Goal: Information Seeking & Learning: Learn about a topic

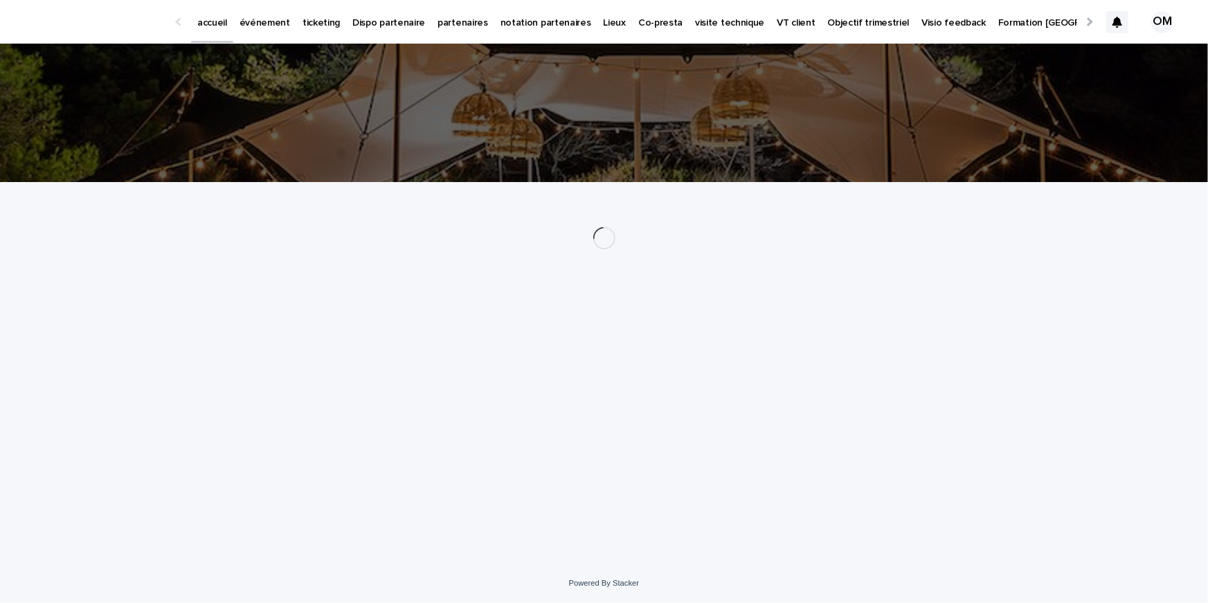
click at [261, 21] on p "événement" at bounding box center [264, 14] width 51 height 29
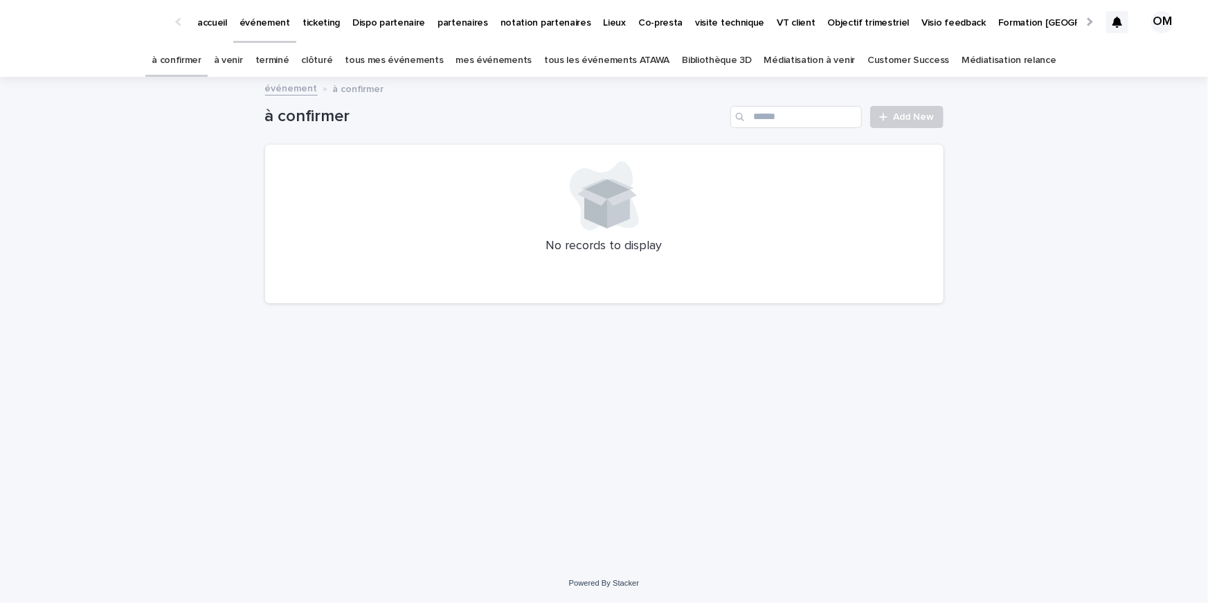
click at [599, 57] on link "tous les événements ATAWA" at bounding box center [606, 60] width 125 height 33
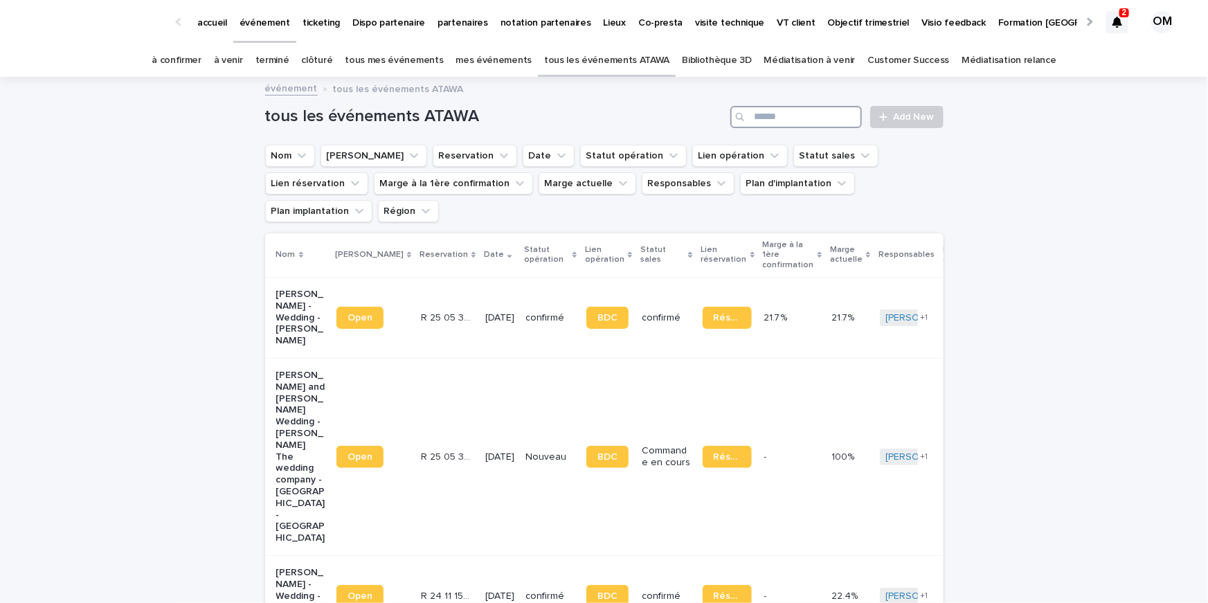
click at [806, 120] on input "Search" at bounding box center [795, 117] width 131 height 22
paste input "**********"
type input "**********"
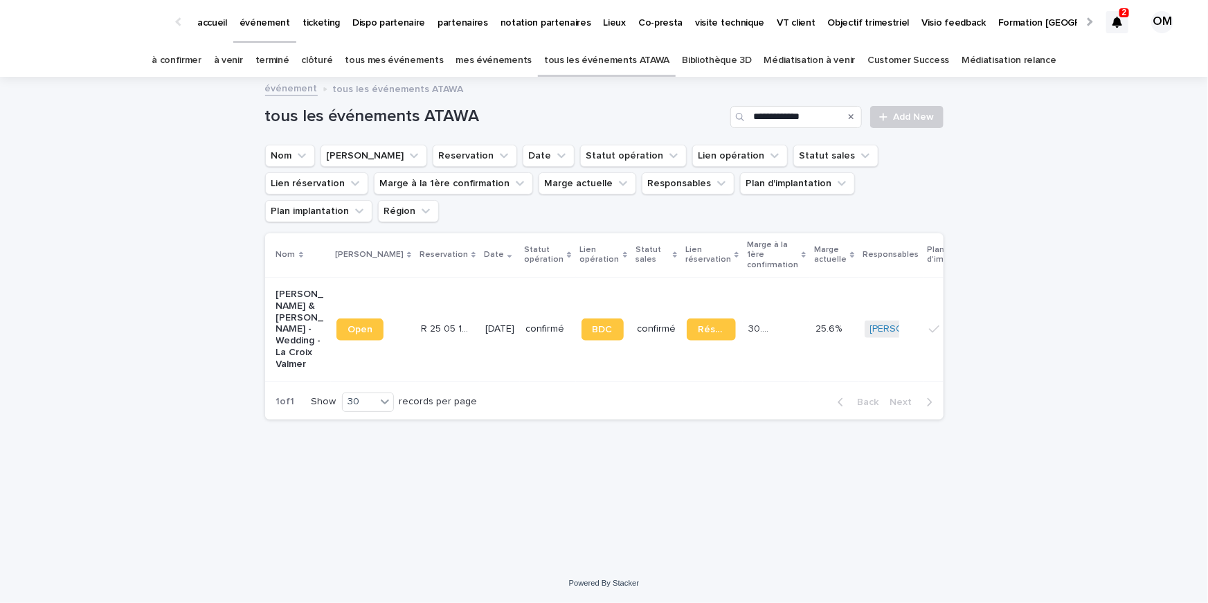
click at [276, 334] on p "Dehren Ramdin & Hayley Barnett - Wedding - La Croix Valmer" at bounding box center [300, 330] width 49 height 82
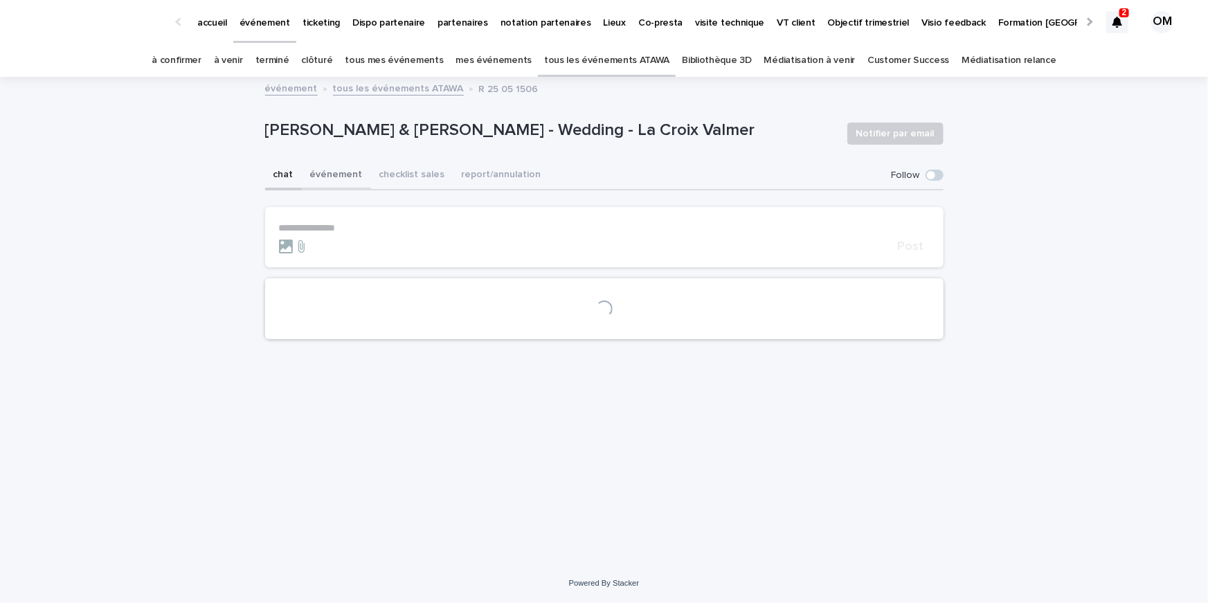
click at [323, 179] on button "événement" at bounding box center [336, 175] width 69 height 29
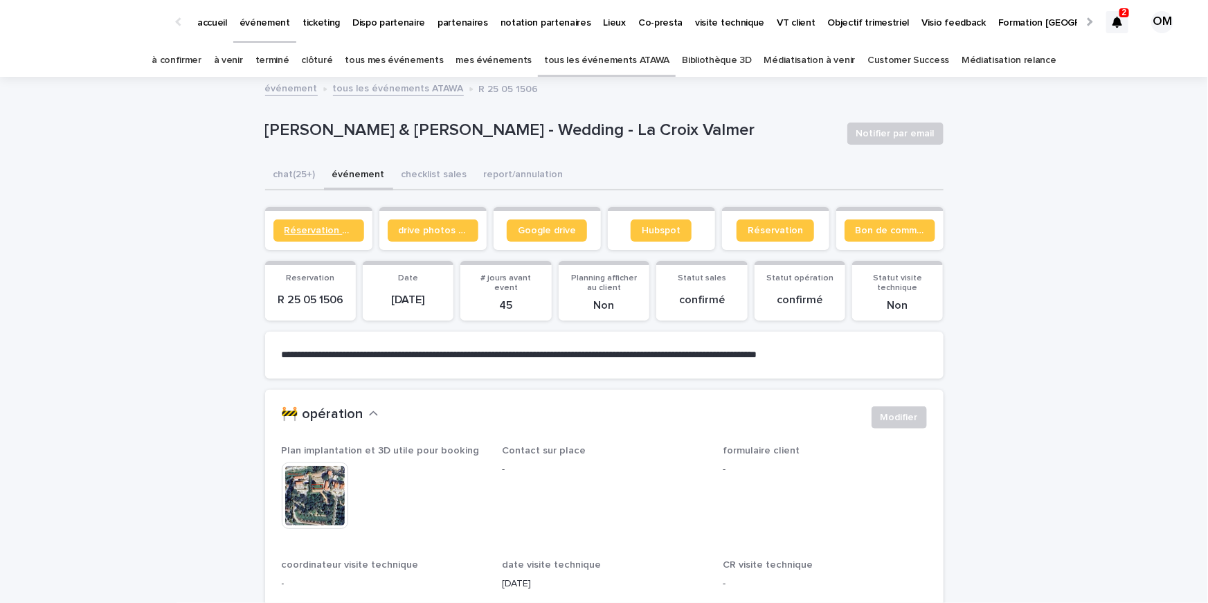
click at [325, 235] on link "Réservation client" at bounding box center [318, 230] width 91 height 22
click at [288, 167] on button "chat (25+)" at bounding box center [294, 175] width 59 height 29
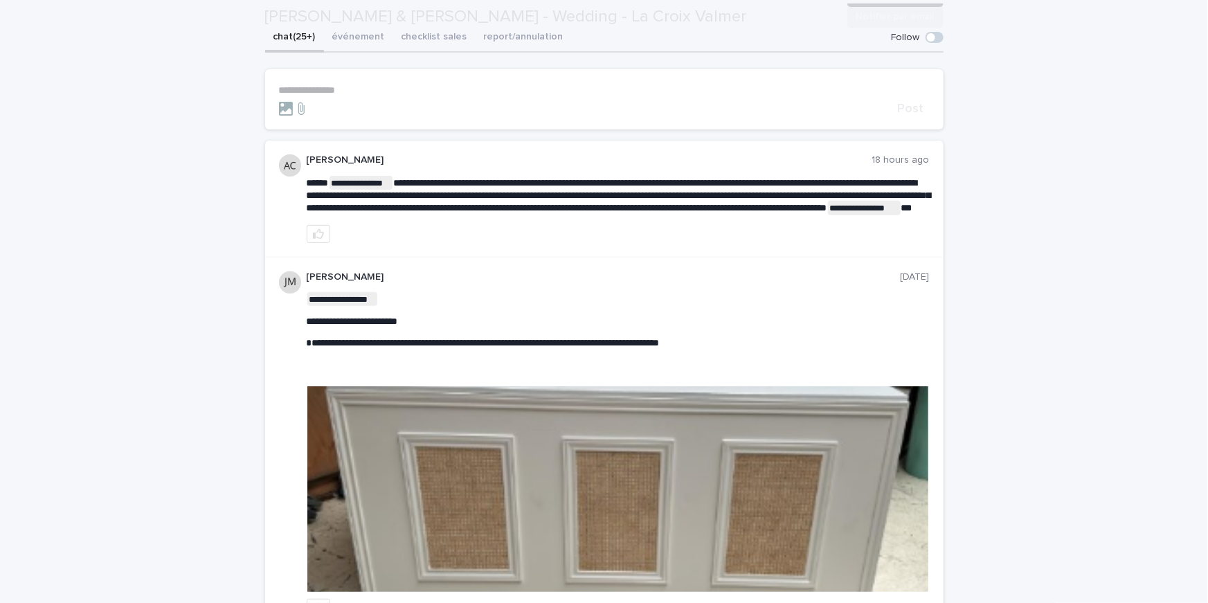
scroll to position [330, 0]
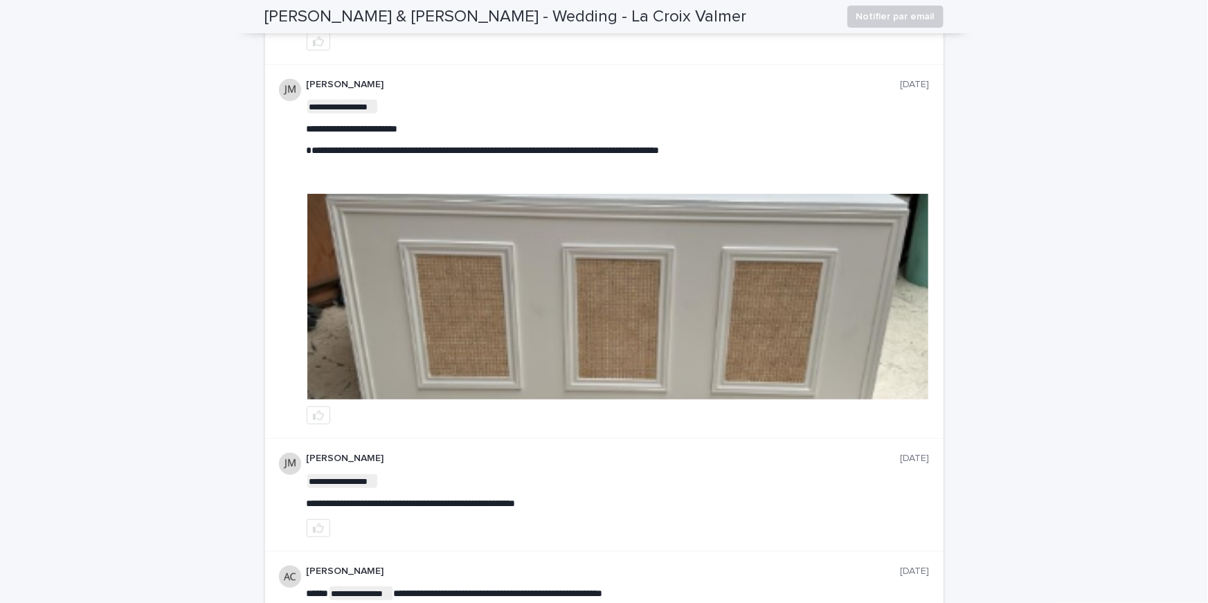
click at [475, 342] on img at bounding box center [617, 297] width 621 height 206
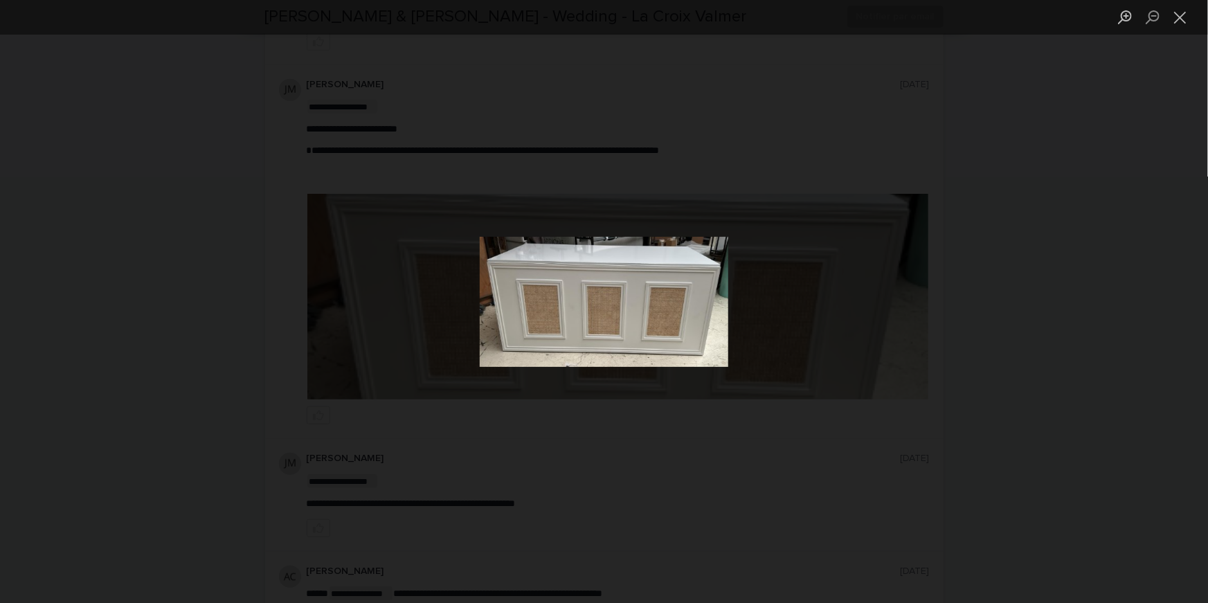
click at [244, 346] on div "Lightbox" at bounding box center [604, 301] width 1208 height 603
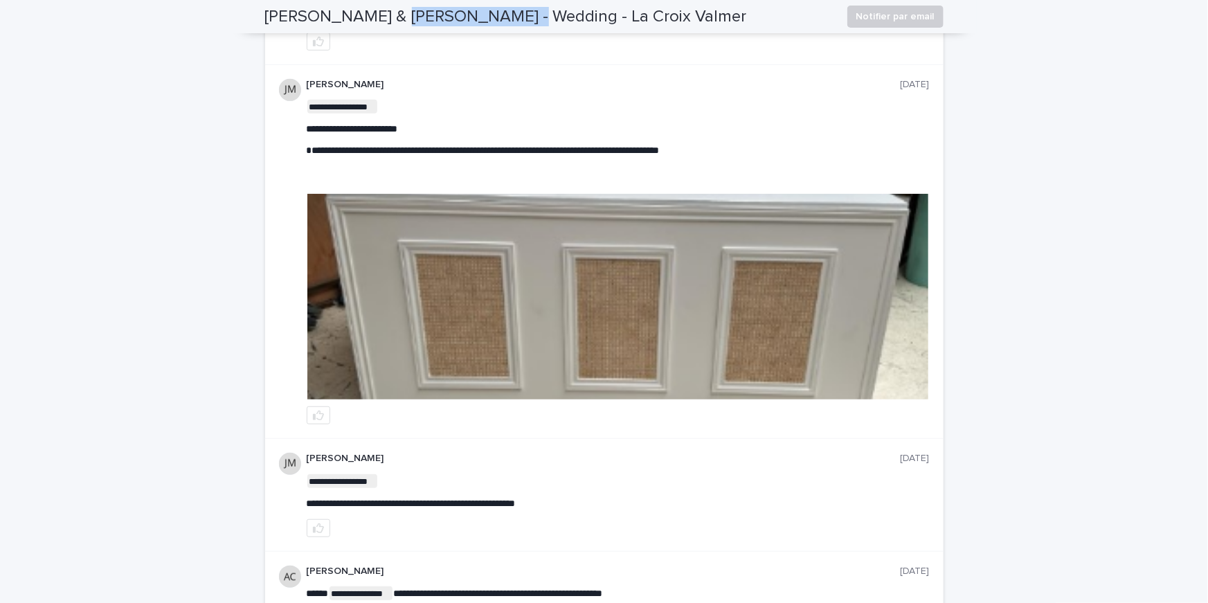
drag, startPoint x: 401, startPoint y: 17, endPoint x: 508, endPoint y: 18, distance: 107.3
click at [508, 18] on h2 "Dehren Ramdin & Hayley Barnett - Wedding - La Croix Valmer" at bounding box center [506, 17] width 482 height 20
copy h2 "Hayley Barnett"
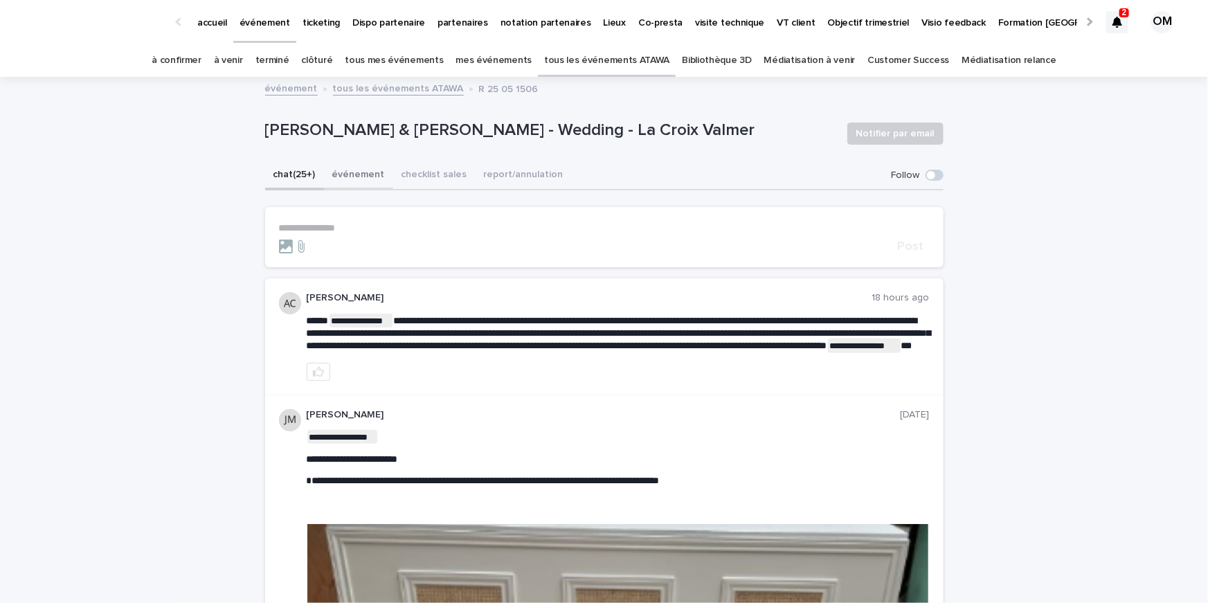
click at [362, 174] on button "événement" at bounding box center [358, 175] width 69 height 29
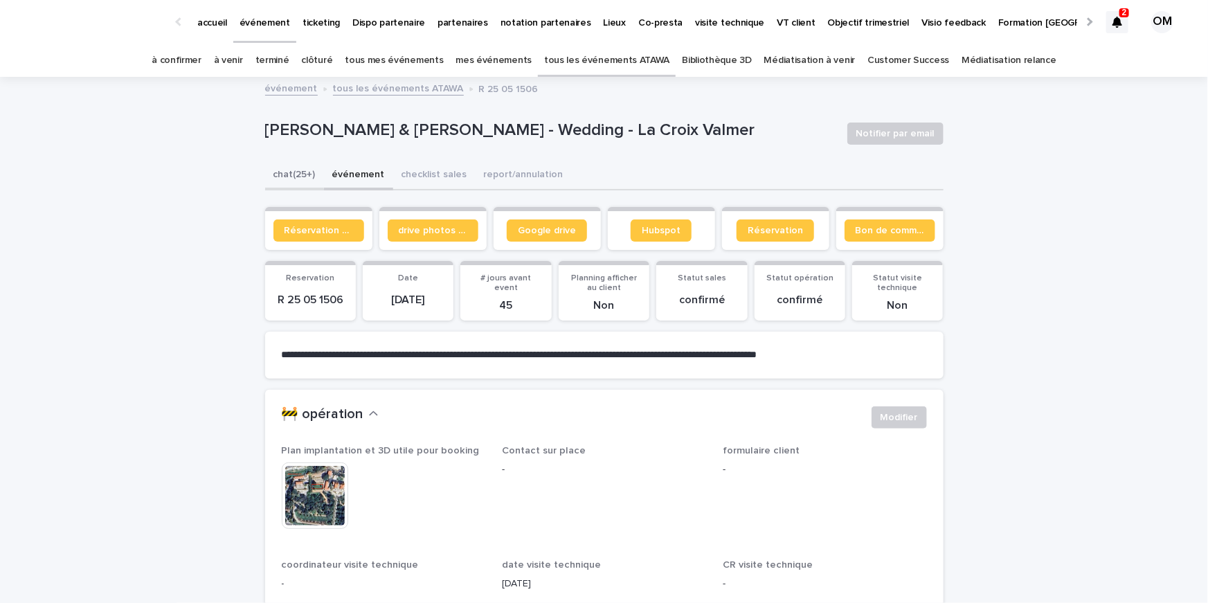
click at [300, 169] on button "chat (25+)" at bounding box center [294, 175] width 59 height 29
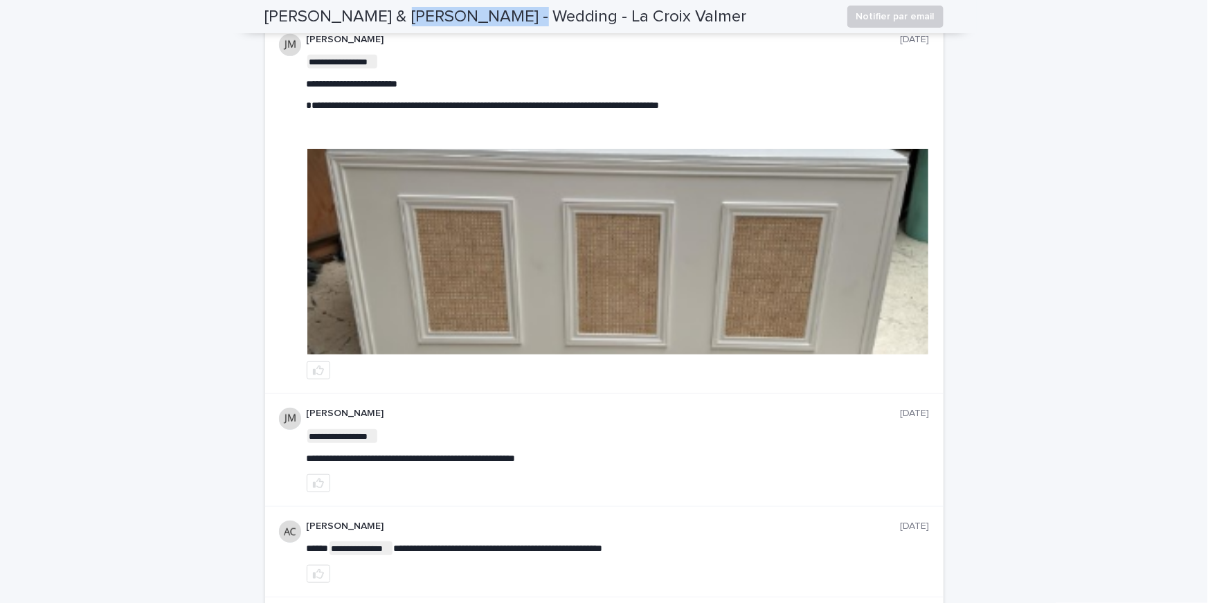
scroll to position [375, 0]
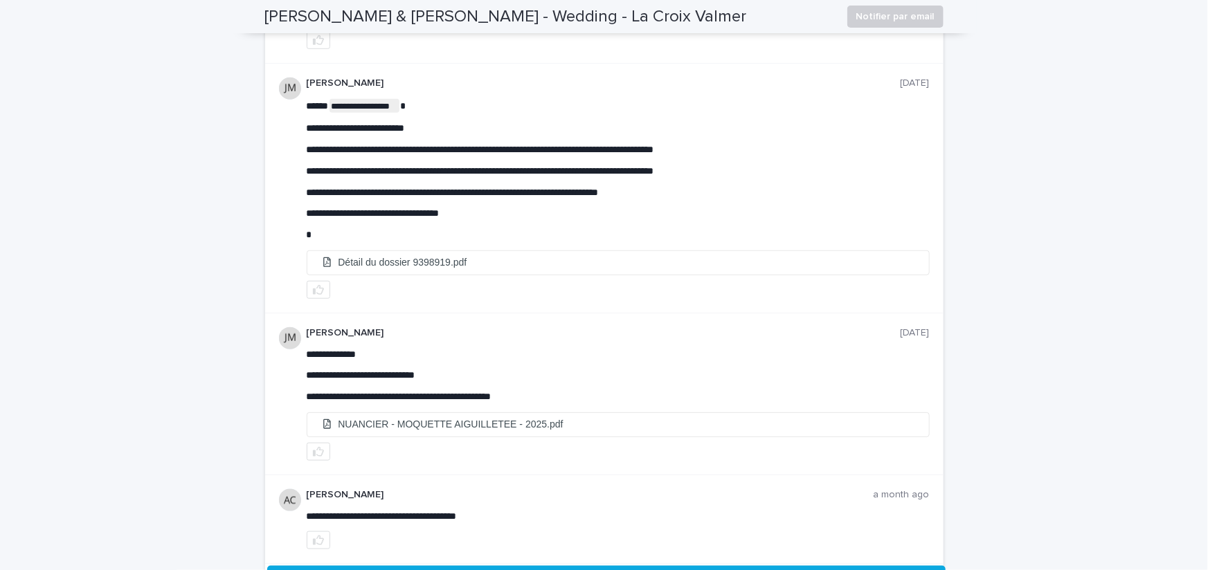
scroll to position [3328, 0]
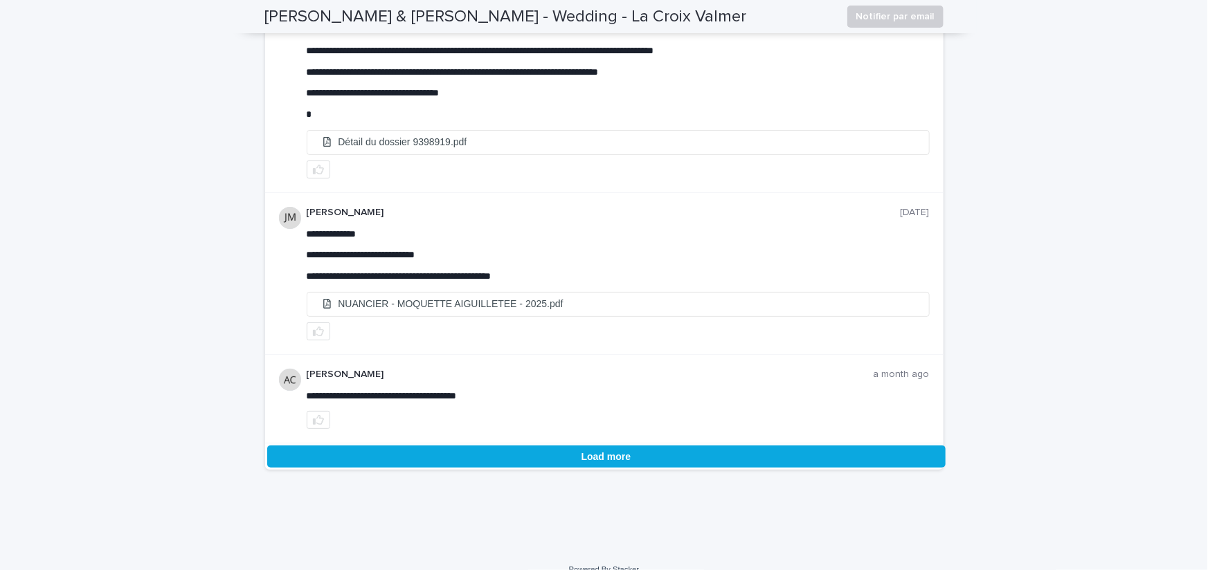
click at [589, 468] on button "Load more" at bounding box center [606, 457] width 678 height 22
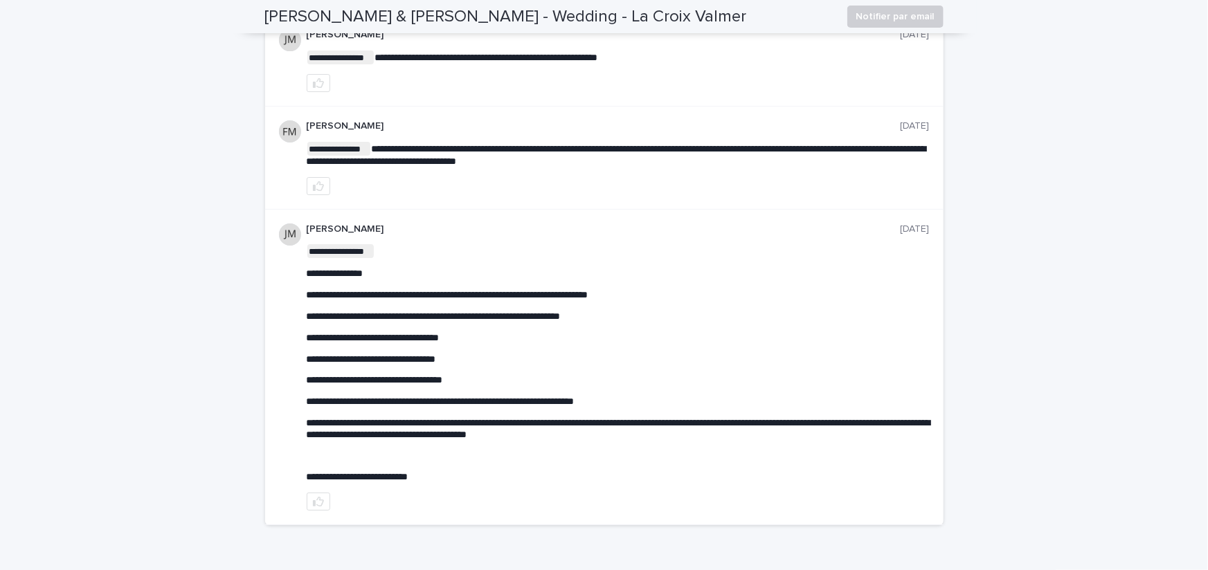
scroll to position [5035, 0]
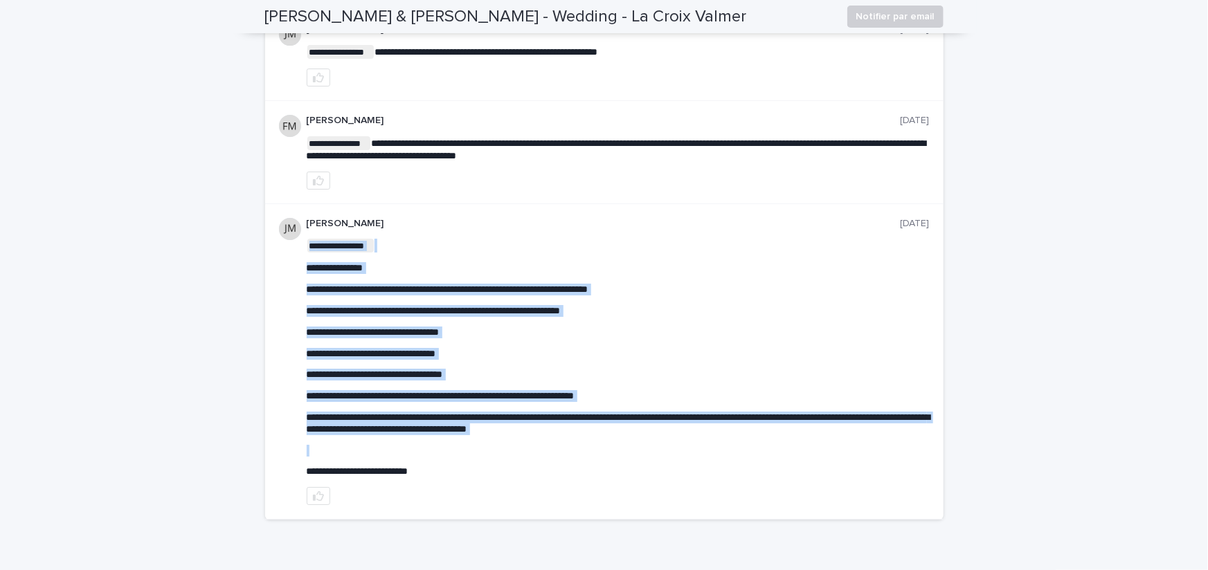
drag, startPoint x: 305, startPoint y: 305, endPoint x: 616, endPoint y: 502, distance: 367.7
click at [616, 502] on div "**********" at bounding box center [604, 362] width 678 height 316
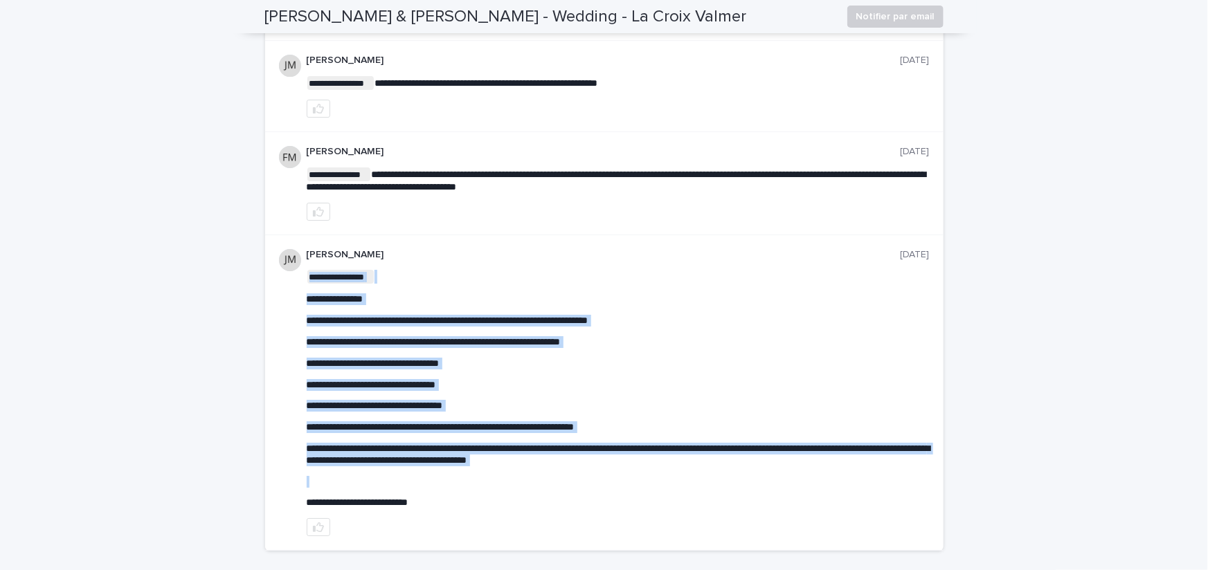
scroll to position [5107, 0]
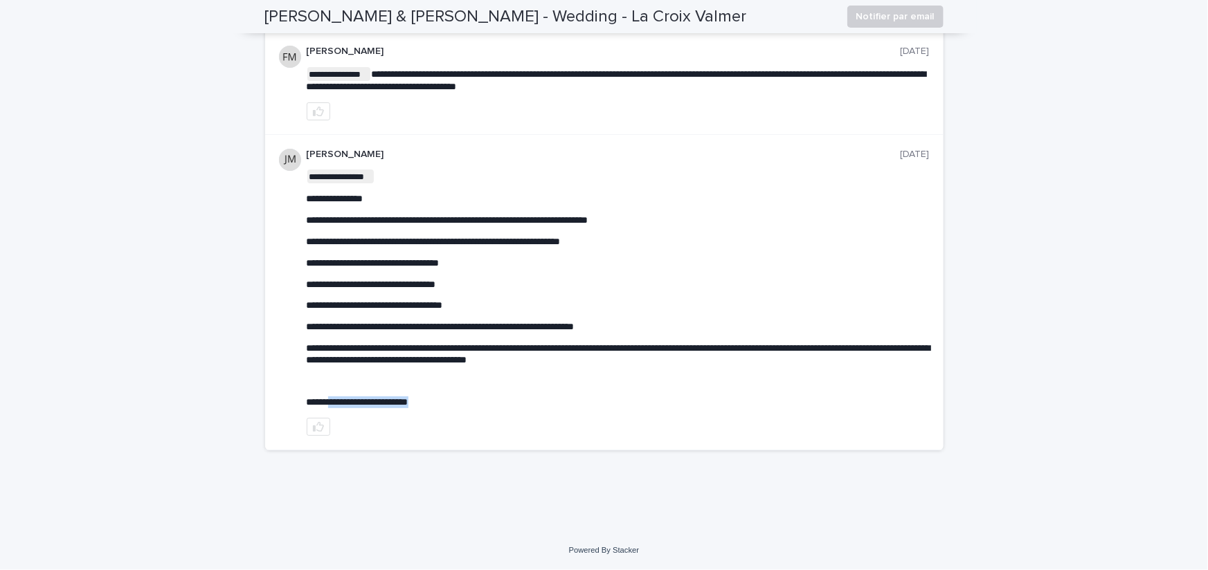
drag, startPoint x: 337, startPoint y: 437, endPoint x: 441, endPoint y: 435, distance: 103.8
click at [441, 408] on p "**********" at bounding box center [618, 403] width 623 height 12
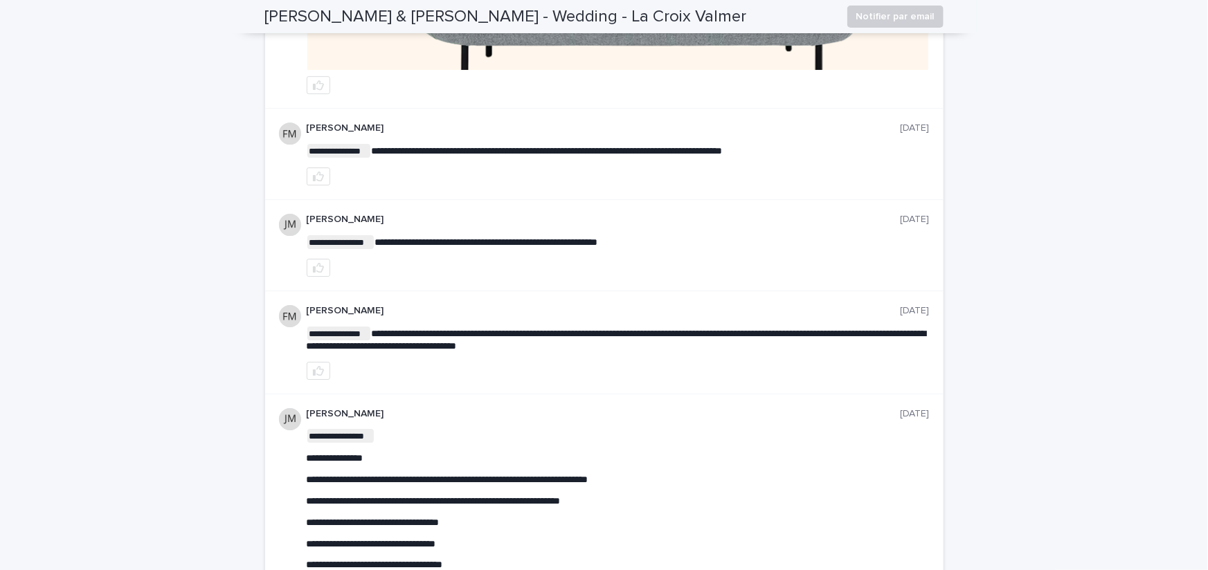
scroll to position [4835, 0]
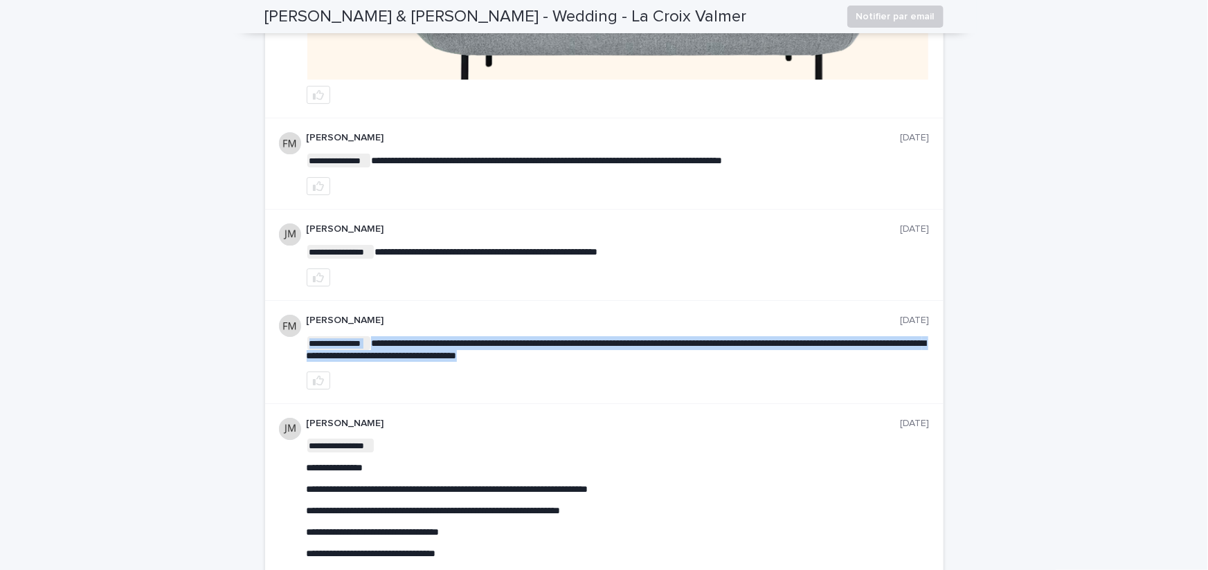
drag, startPoint x: 413, startPoint y: 378, endPoint x: 594, endPoint y: 394, distance: 181.4
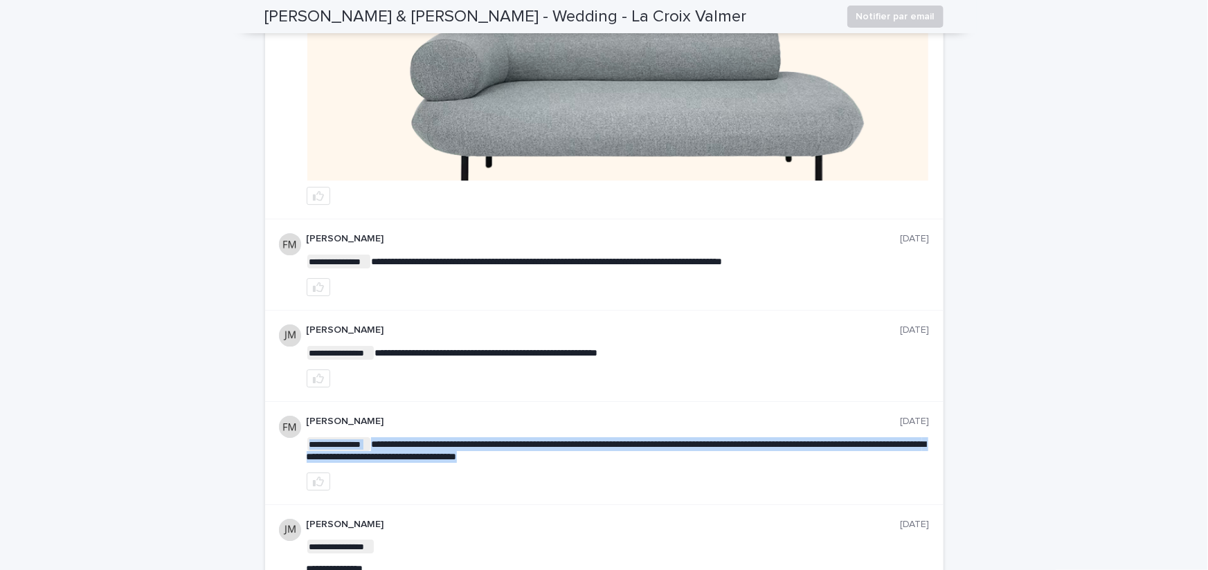
scroll to position [4720, 0]
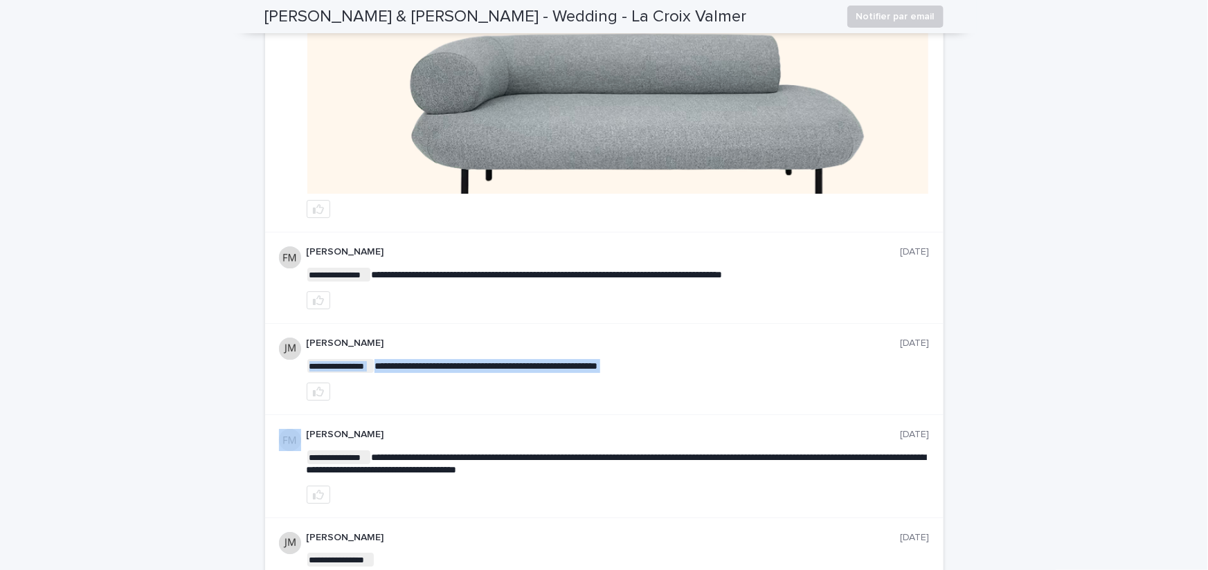
drag, startPoint x: 403, startPoint y: 402, endPoint x: 626, endPoint y: 414, distance: 223.1
click at [626, 401] on div "**********" at bounding box center [618, 369] width 623 height 63
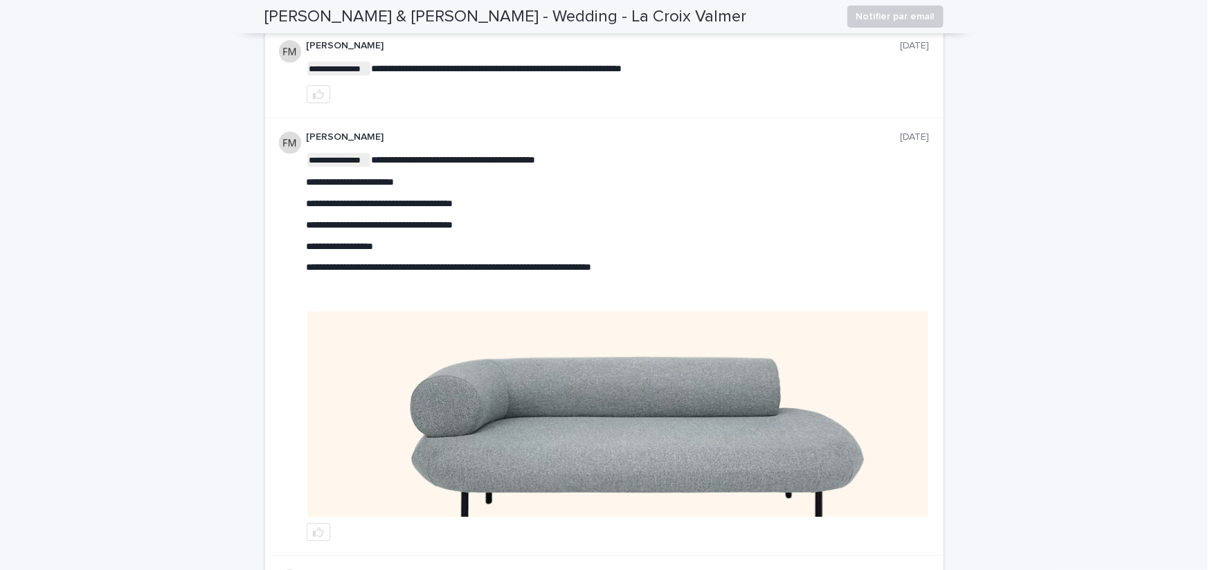
scroll to position [4387, 0]
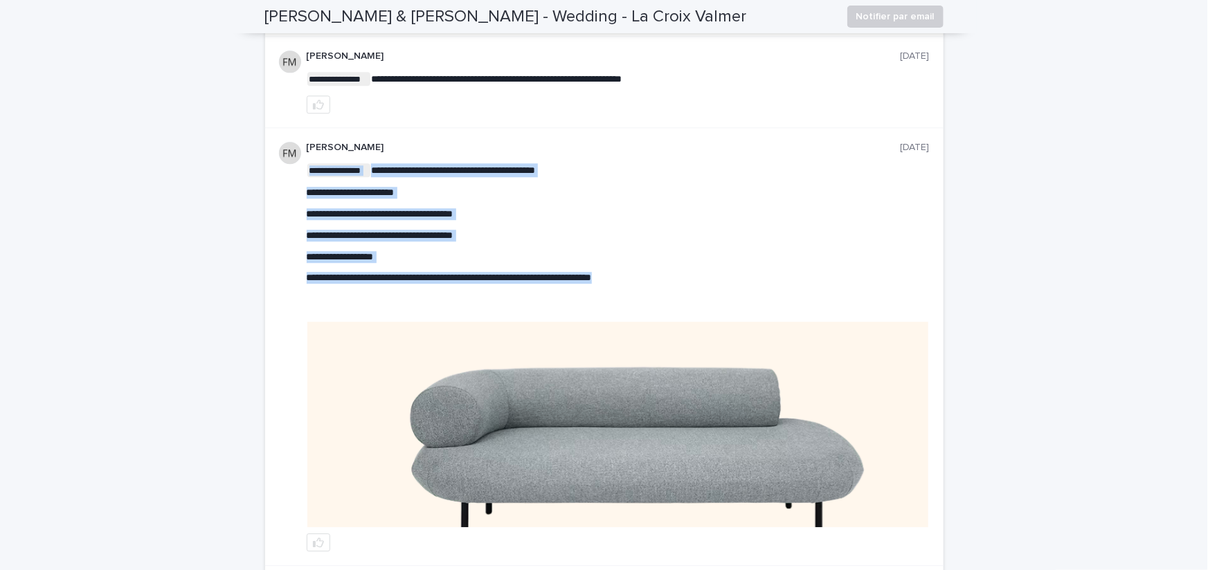
drag, startPoint x: 304, startPoint y: 234, endPoint x: 654, endPoint y: 320, distance: 360.5
click at [654, 320] on div "**********" at bounding box center [604, 347] width 678 height 438
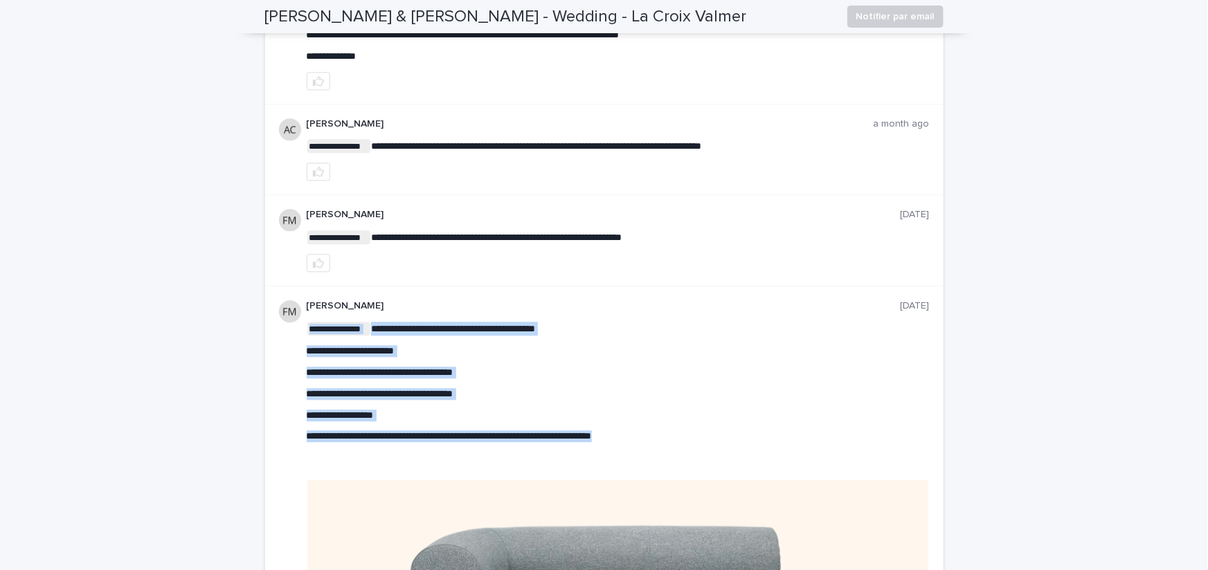
scroll to position [4215, 0]
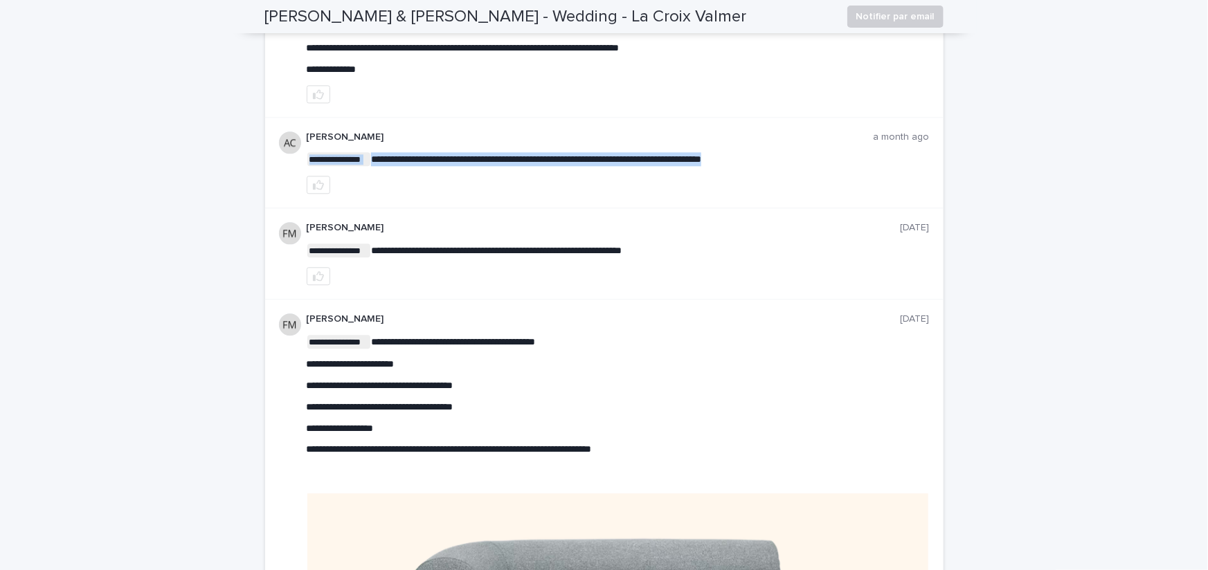
drag, startPoint x: 435, startPoint y: 195, endPoint x: 770, endPoint y: 201, distance: 335.0
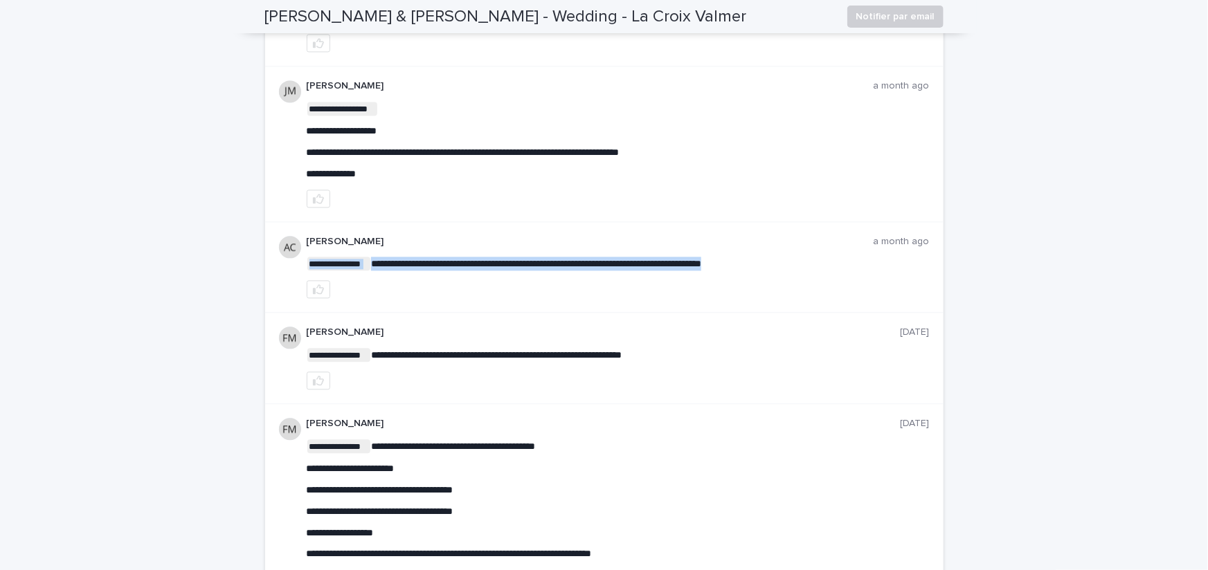
scroll to position [4104, 0]
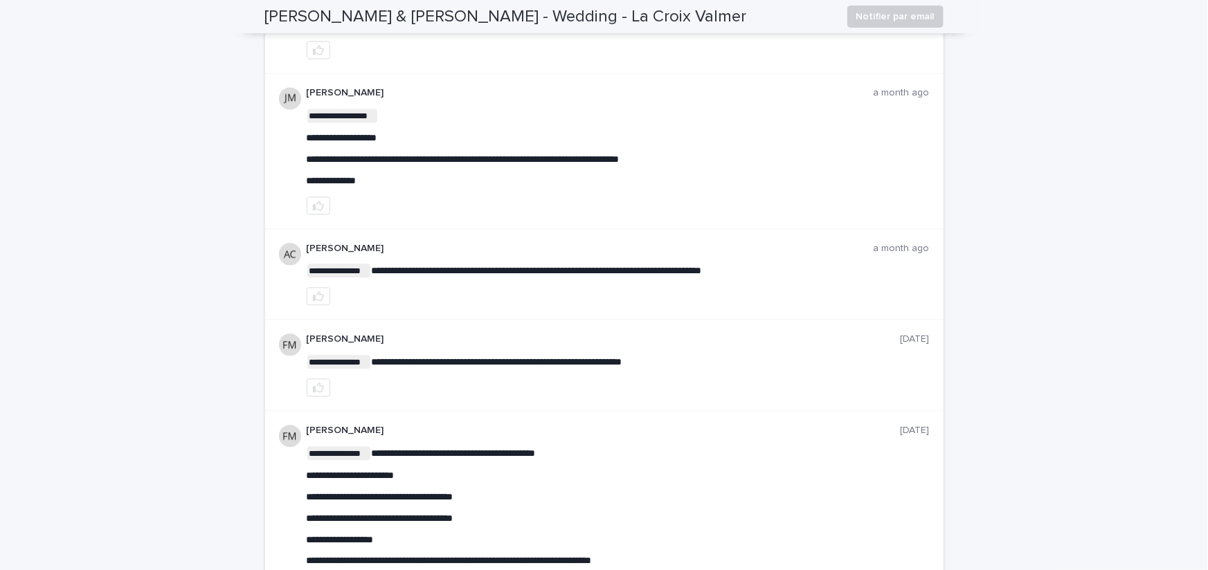
drag, startPoint x: 298, startPoint y: 199, endPoint x: 311, endPoint y: 199, distance: 12.5
click at [374, 203] on div "**********" at bounding box center [604, 150] width 678 height 155
drag, startPoint x: 385, startPoint y: 199, endPoint x: 479, endPoint y: 221, distance: 96.2
click at [479, 186] on div "**********" at bounding box center [618, 148] width 623 height 78
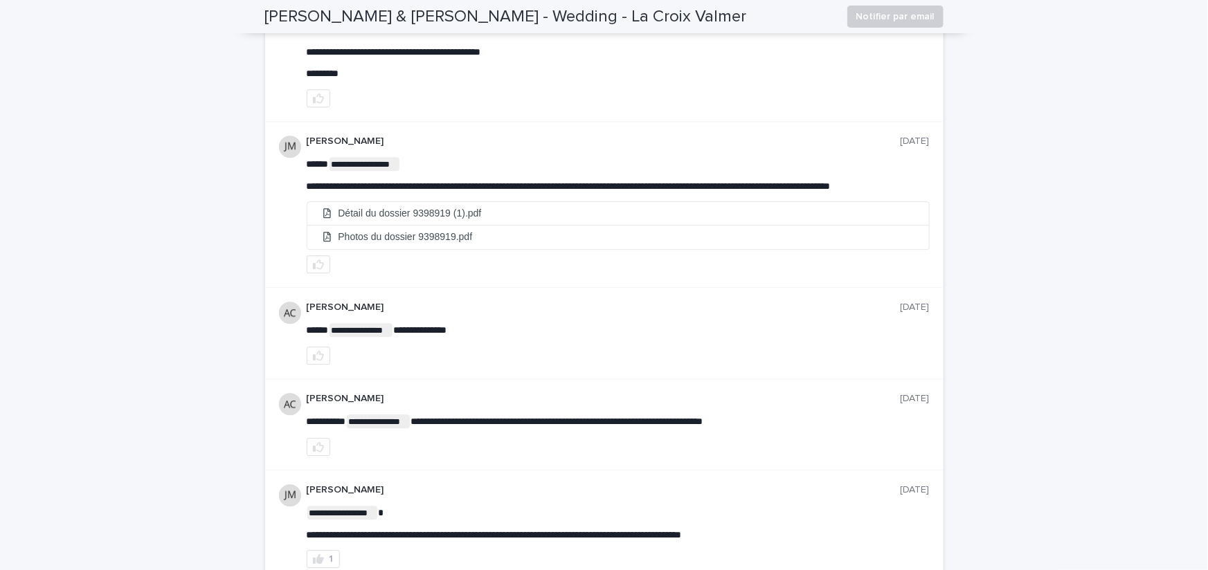
scroll to position [1787, 0]
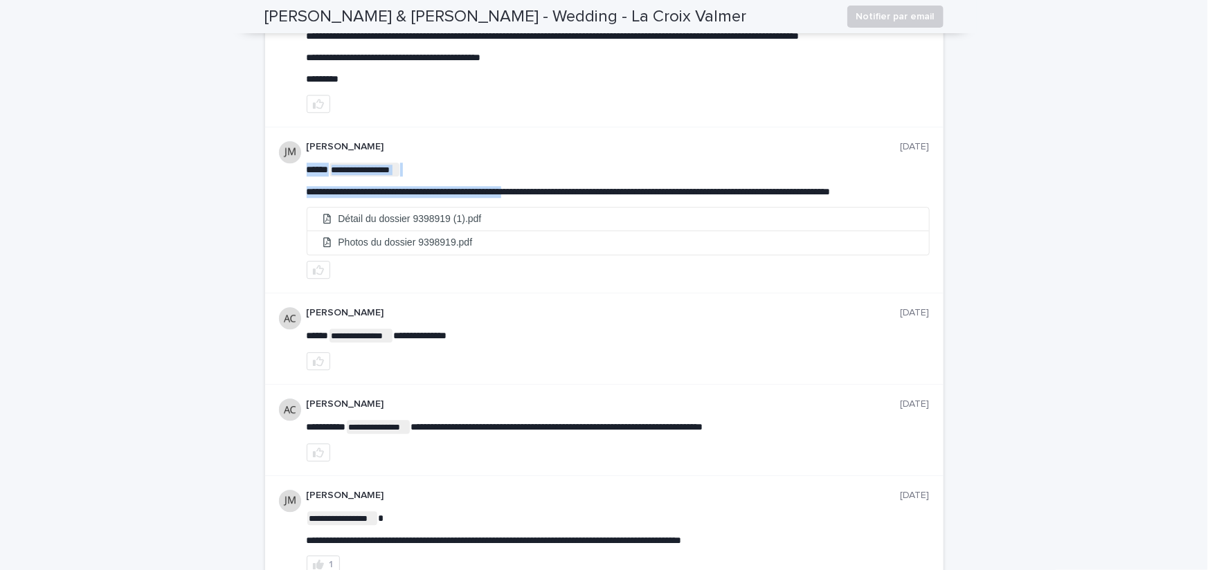
drag, startPoint x: 469, startPoint y: 210, endPoint x: 550, endPoint y: 218, distance: 82.1
click at [550, 198] on p "**********" at bounding box center [618, 192] width 623 height 12
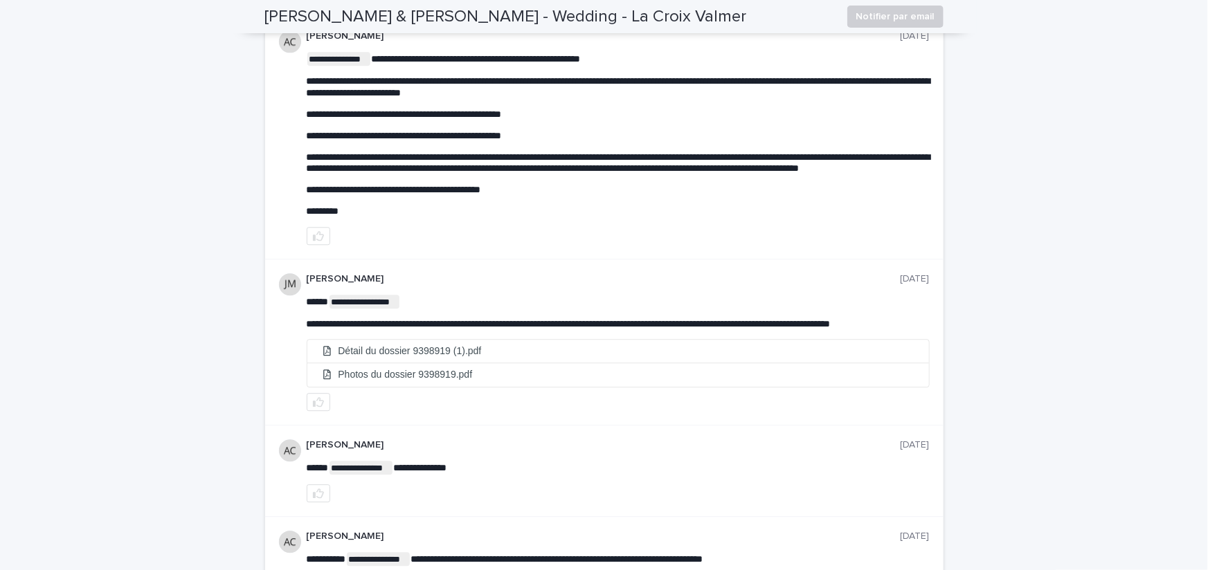
scroll to position [1663, 0]
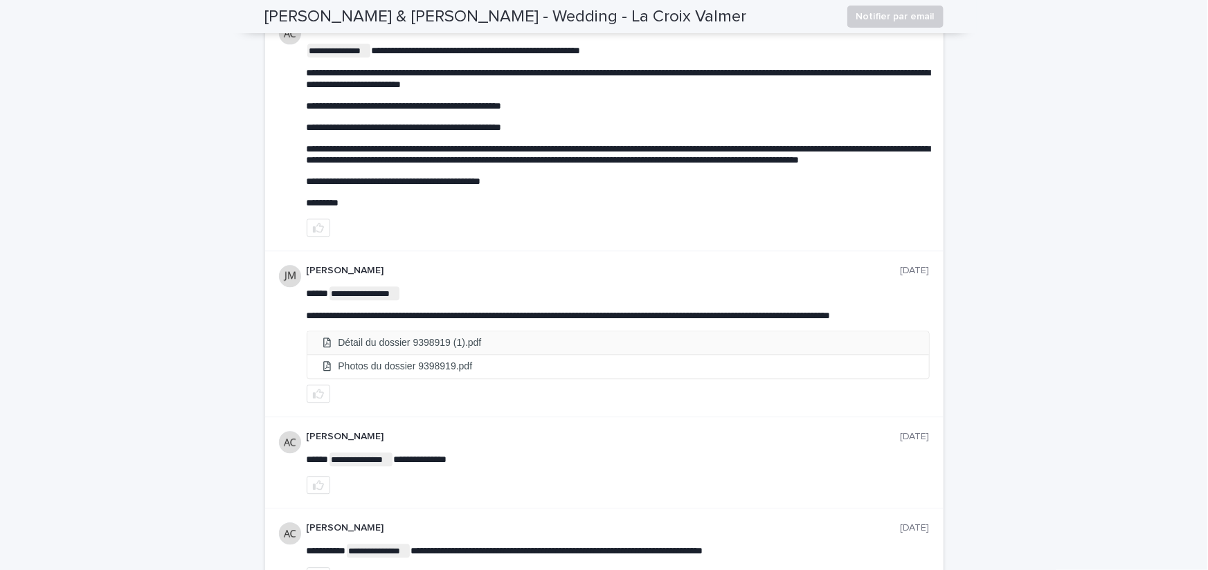
click at [522, 354] on li "Détail du dossier 9398919 (1).pdf" at bounding box center [617, 342] width 621 height 23
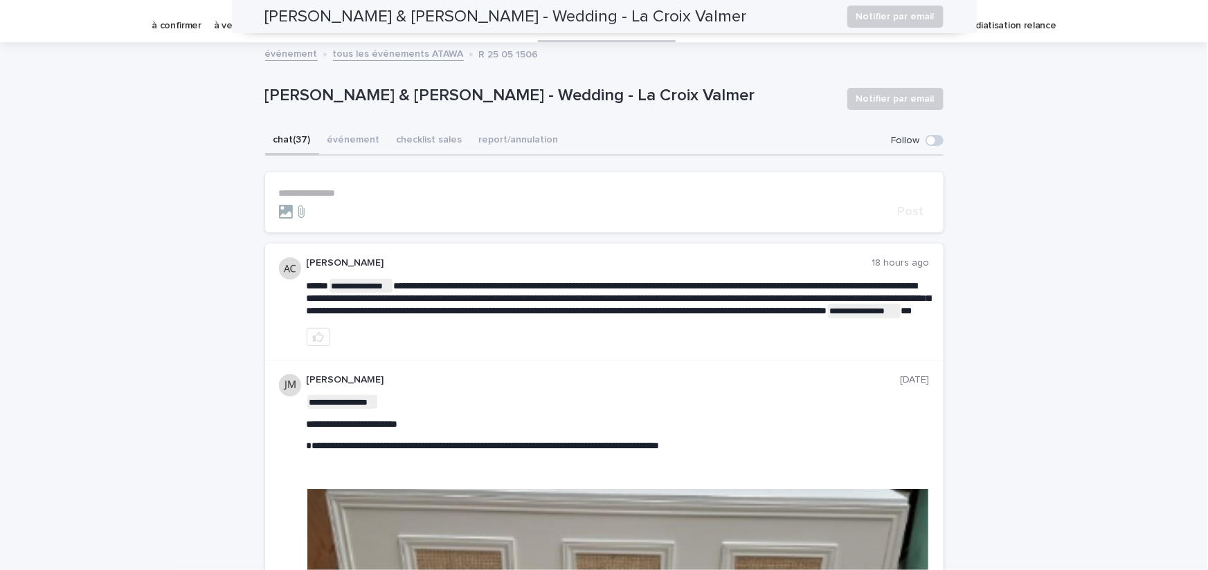
scroll to position [0, 0]
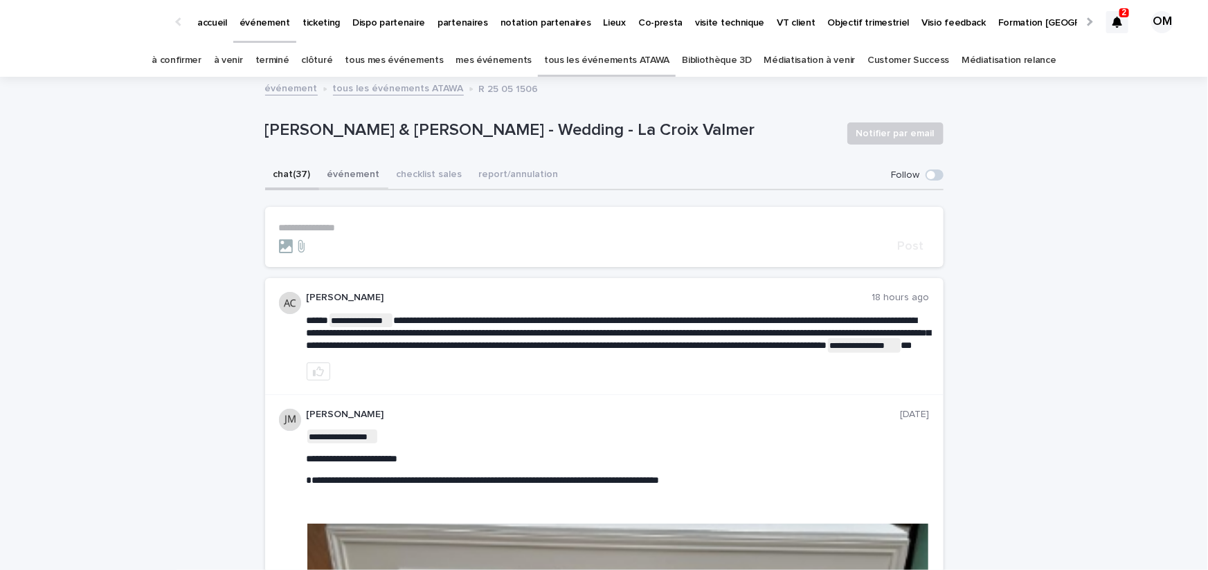
click at [367, 176] on button "événement" at bounding box center [353, 175] width 69 height 29
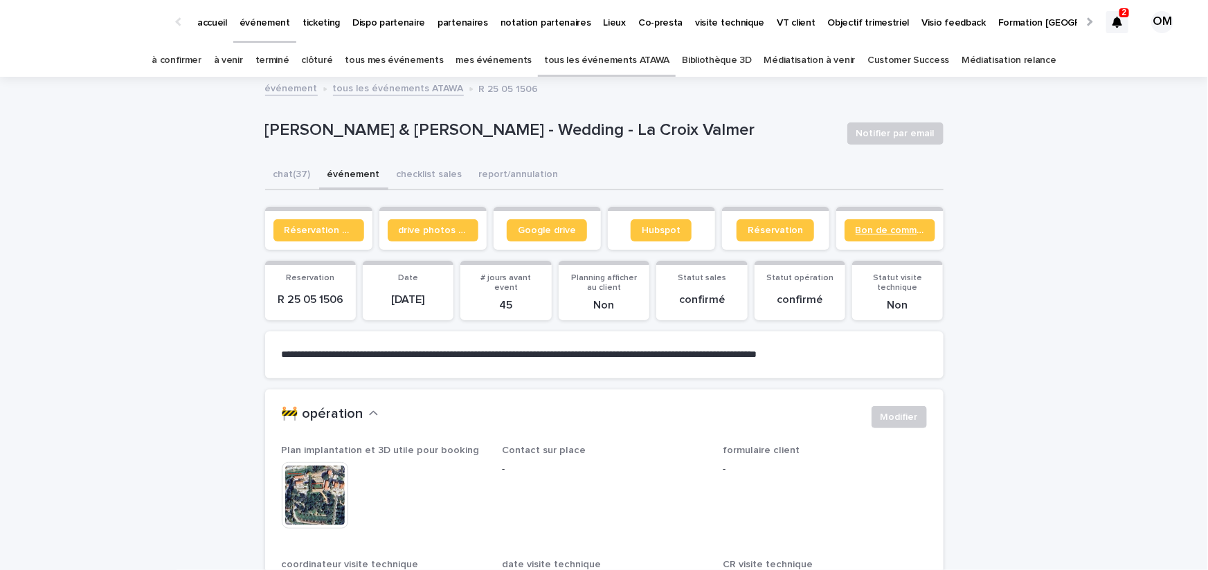
click at [893, 233] on span "Bon de commande" at bounding box center [889, 231] width 69 height 10
click at [297, 176] on button "chat (37)" at bounding box center [292, 175] width 54 height 29
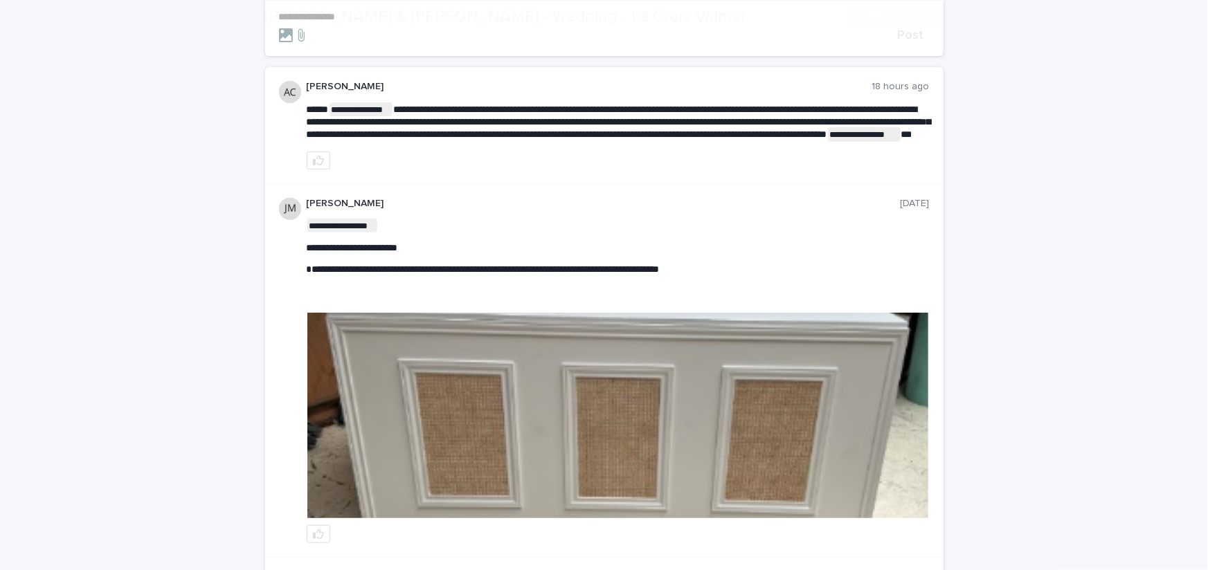
scroll to position [215, 0]
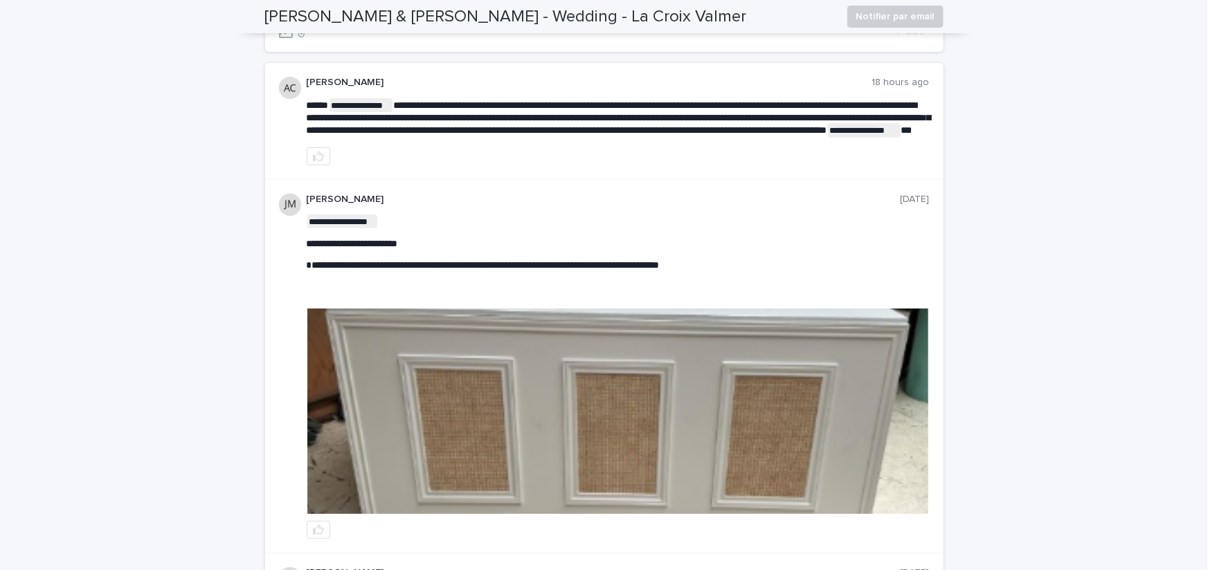
click at [631, 334] on img at bounding box center [617, 412] width 621 height 206
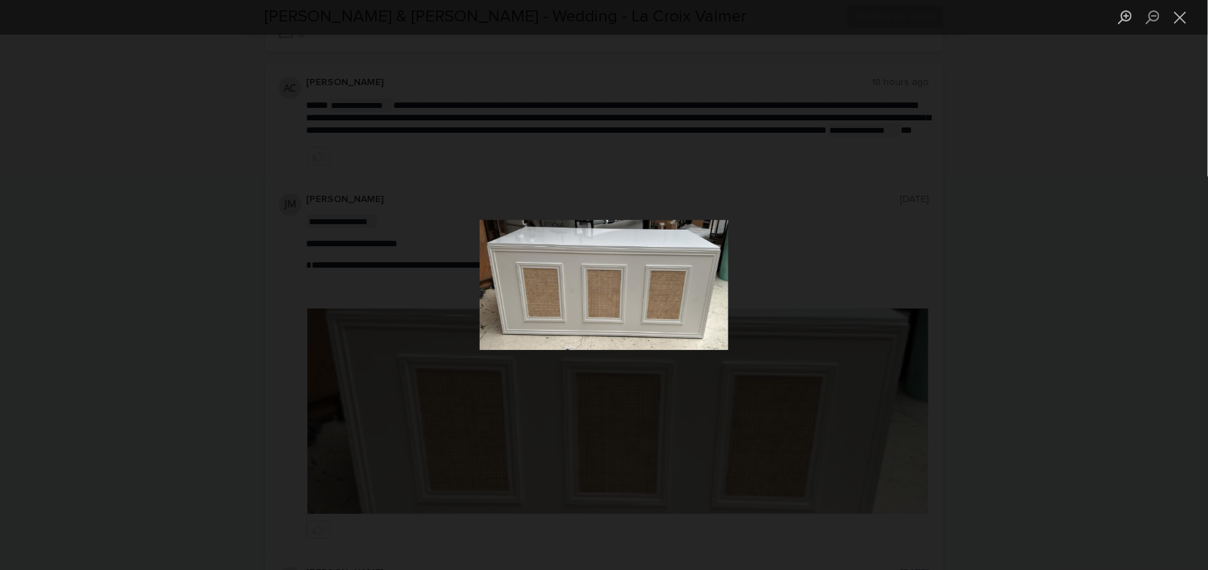
click at [934, 208] on div "Lightbox" at bounding box center [604, 285] width 1208 height 570
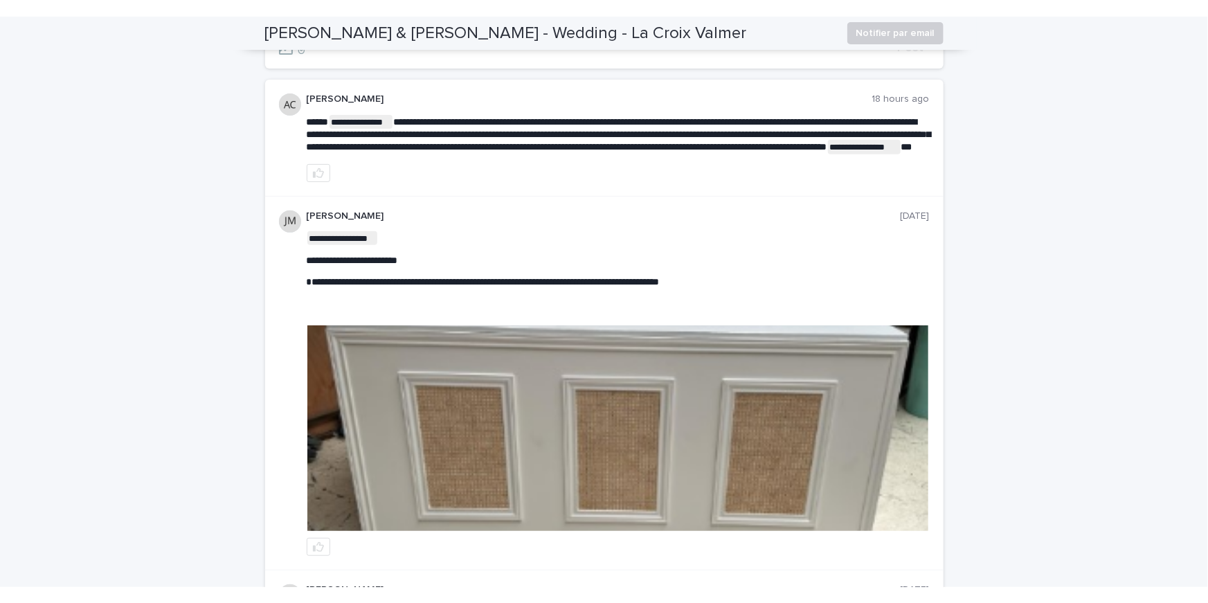
scroll to position [0, 0]
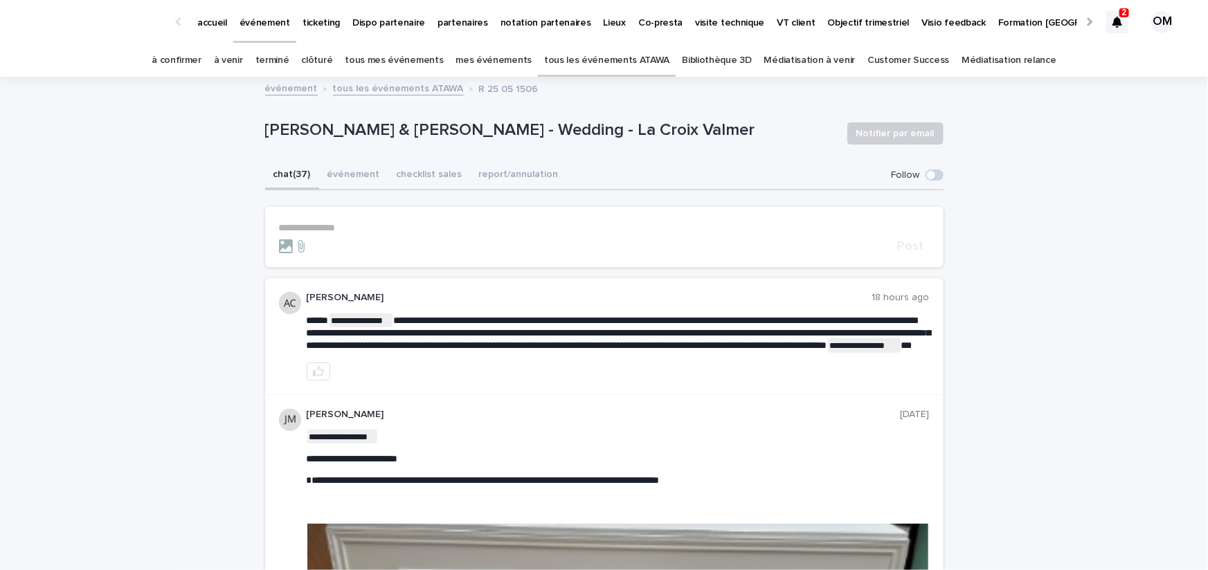
click at [348, 169] on button "événement" at bounding box center [353, 175] width 69 height 29
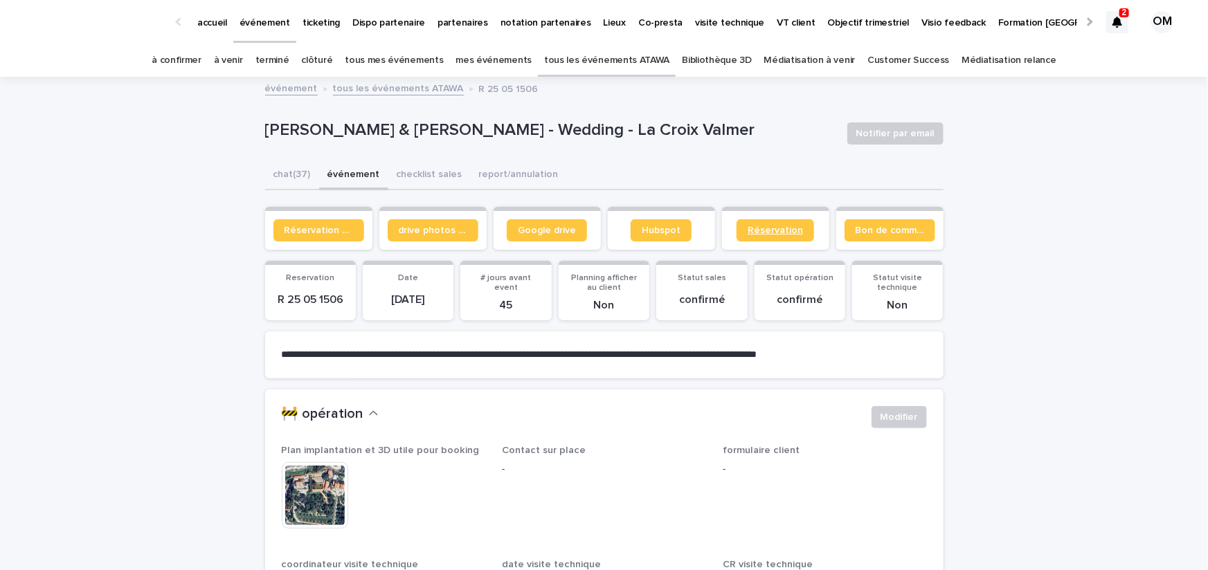
click at [780, 231] on span "Réservation" at bounding box center [774, 231] width 55 height 10
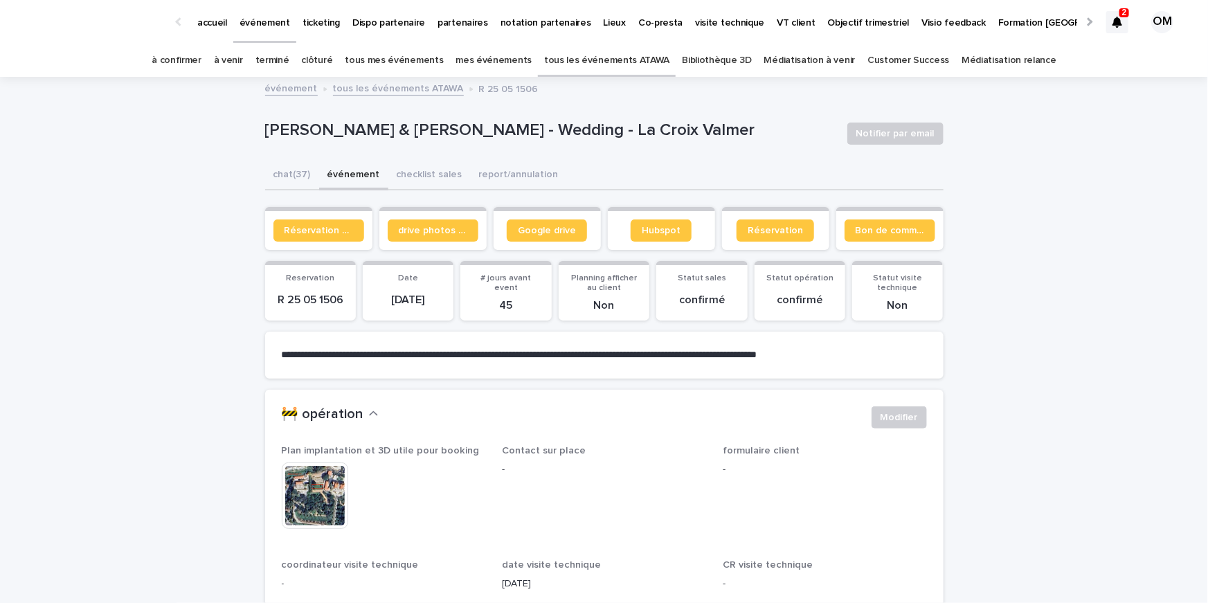
click at [1114, 26] on icon at bounding box center [1117, 22] width 10 height 11
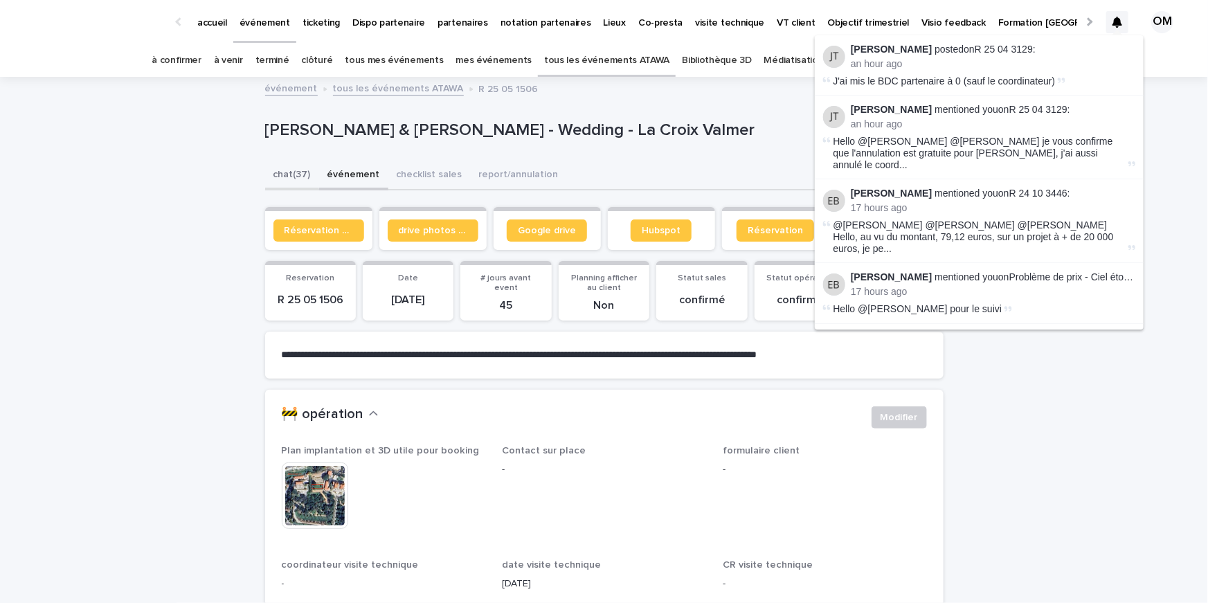
click at [301, 175] on button "chat (37)" at bounding box center [292, 175] width 54 height 29
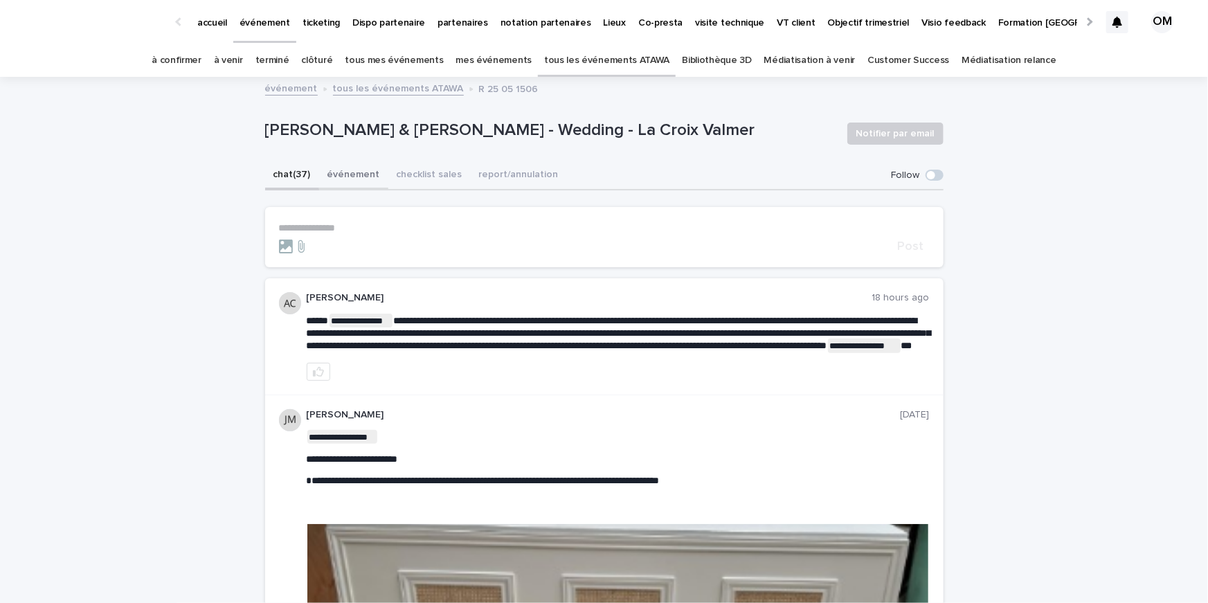
click at [337, 170] on button "événement" at bounding box center [353, 175] width 69 height 29
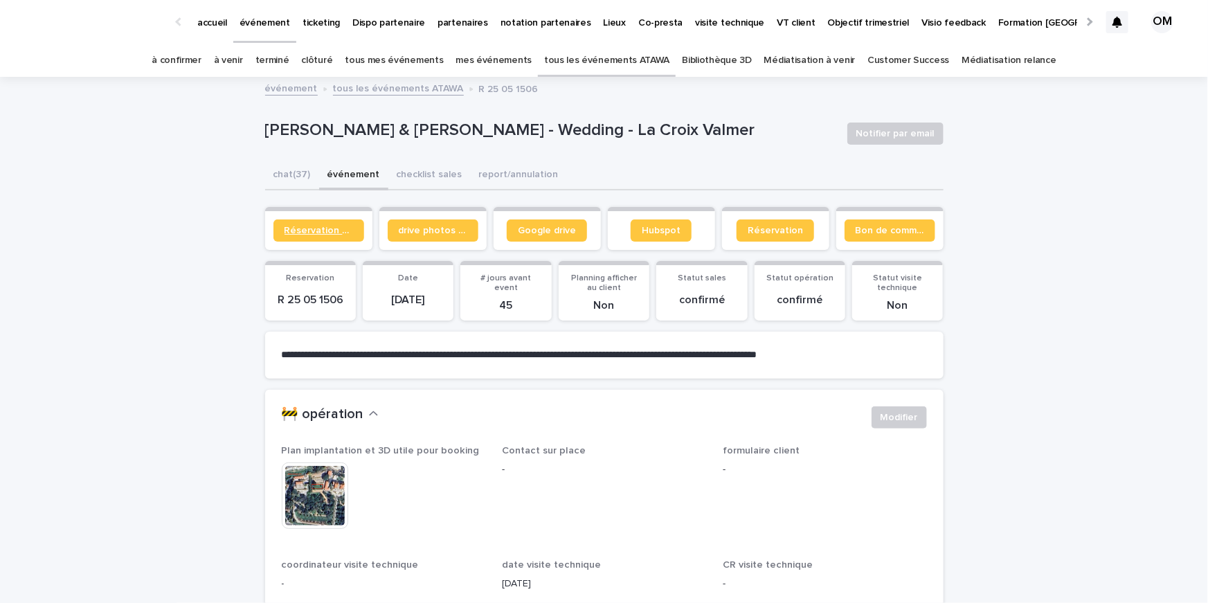
click at [318, 230] on span "Réservation client" at bounding box center [318, 231] width 69 height 10
